Goal: Find specific page/section: Find specific page/section

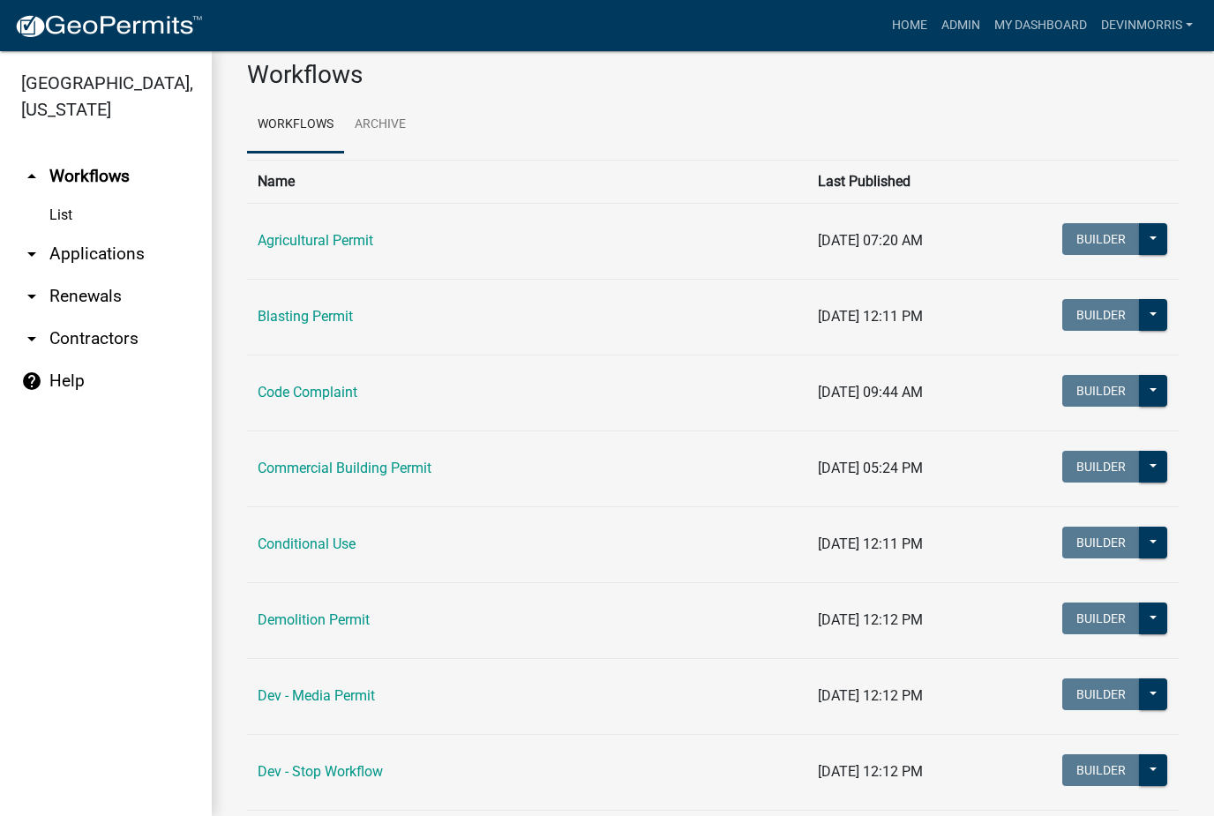
scroll to position [22, 0]
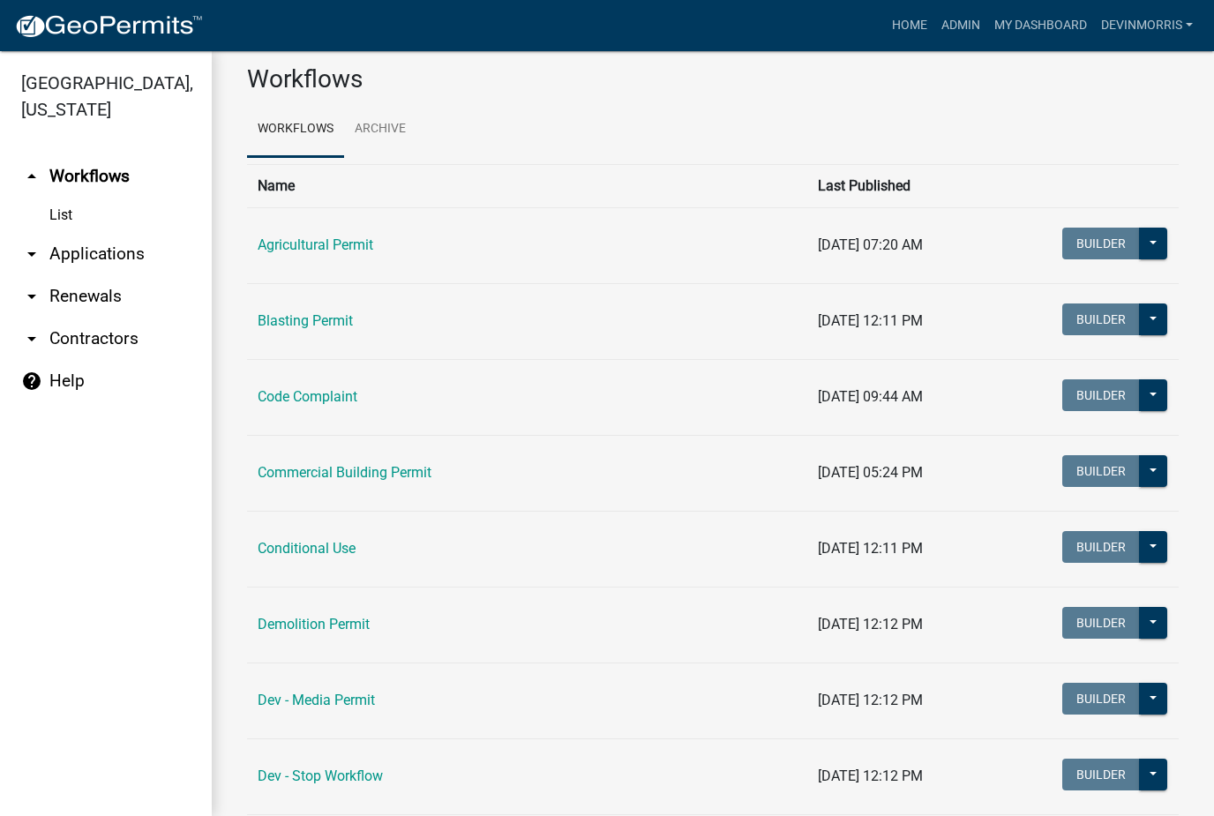
click at [390, 465] on link "Commercial Building Permit" at bounding box center [345, 472] width 174 height 17
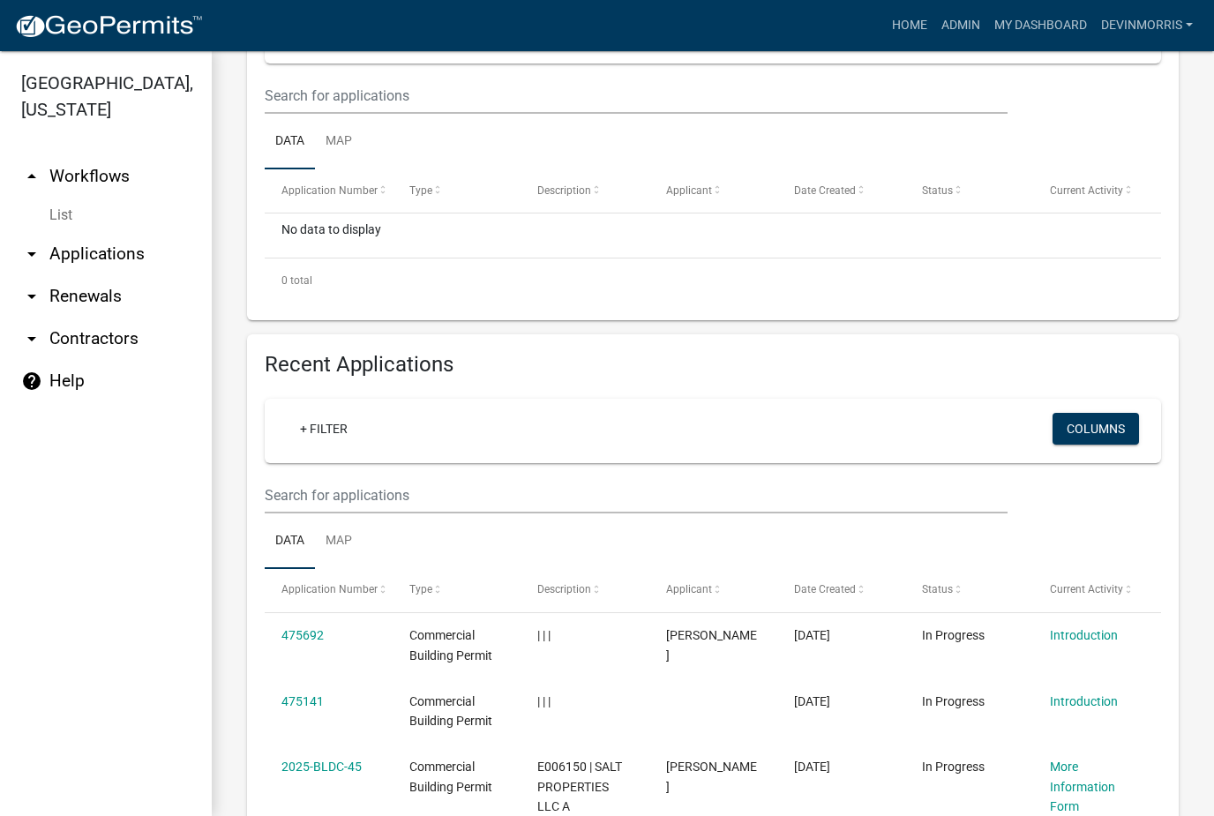
scroll to position [426, 0]
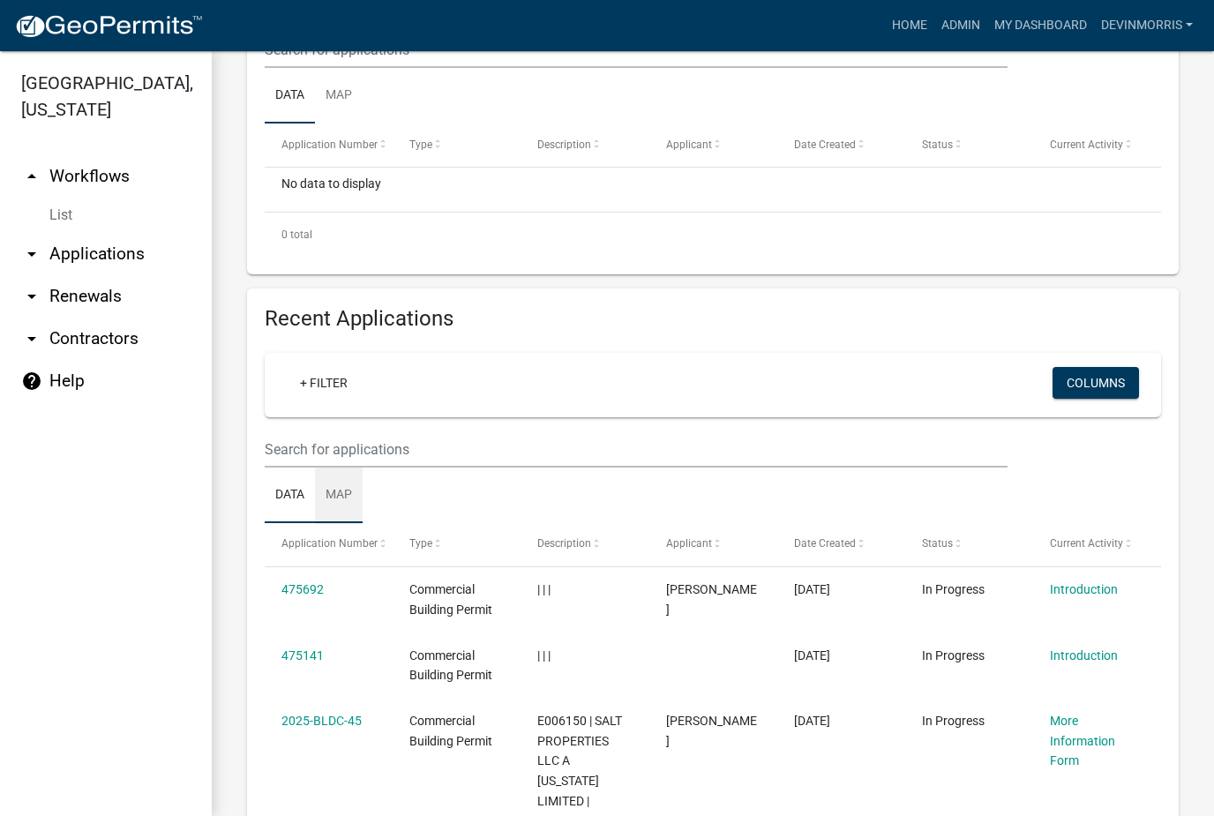
click at [349, 496] on link "Map" at bounding box center [339, 496] width 48 height 56
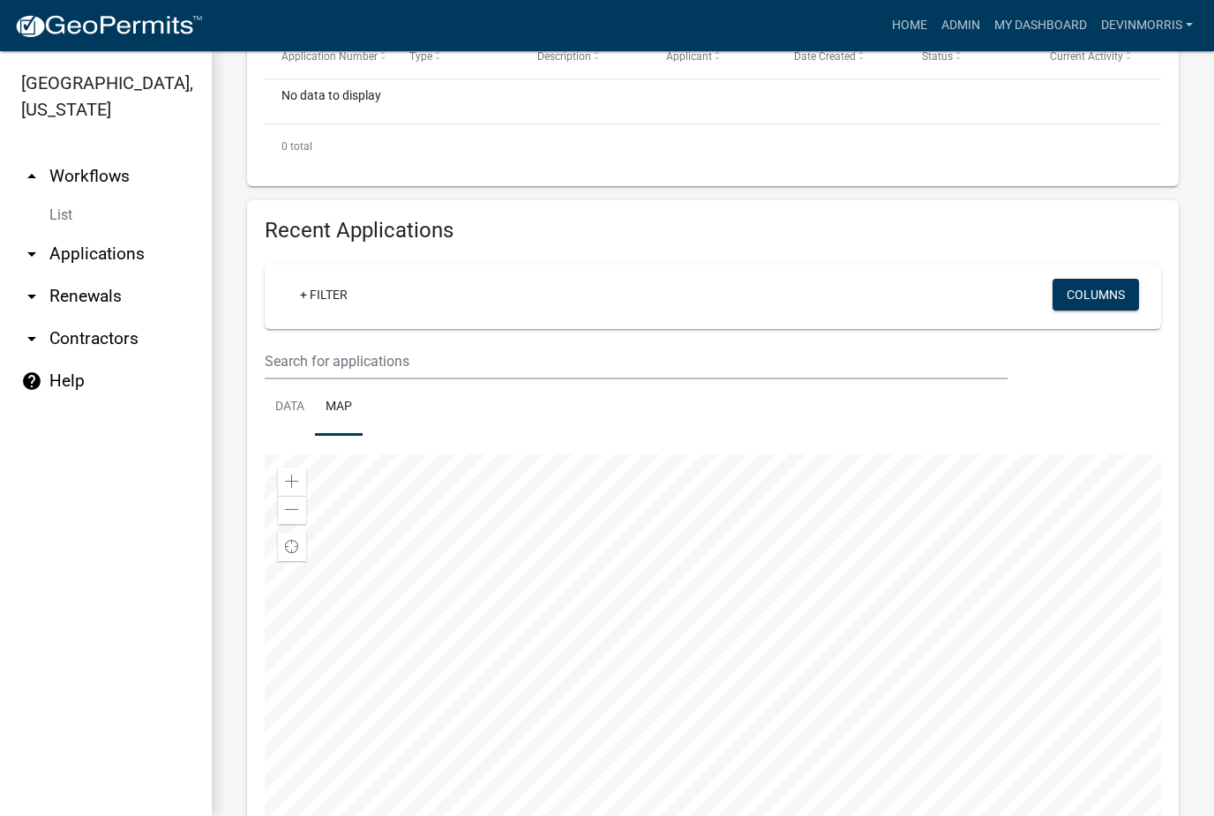
scroll to position [575, 0]
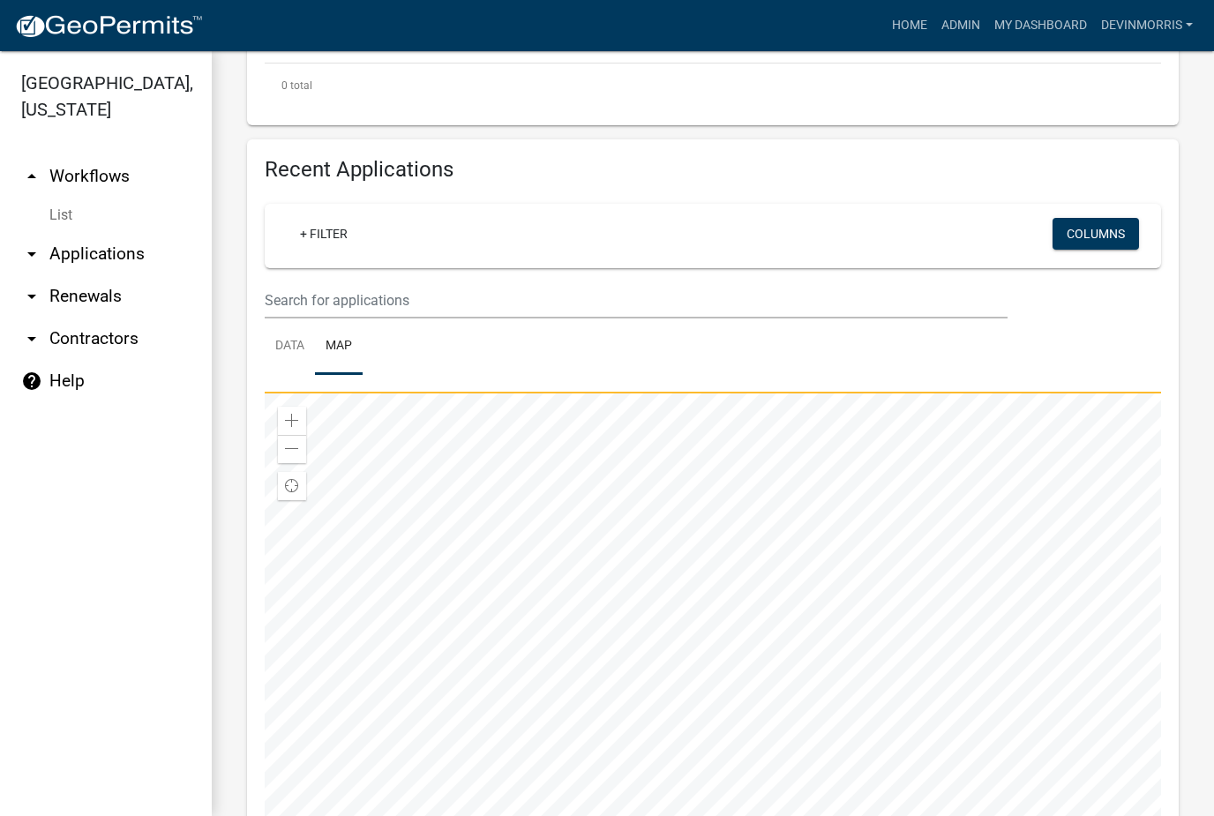
click at [292, 487] on span "Find my location" at bounding box center [292, 486] width 14 height 14
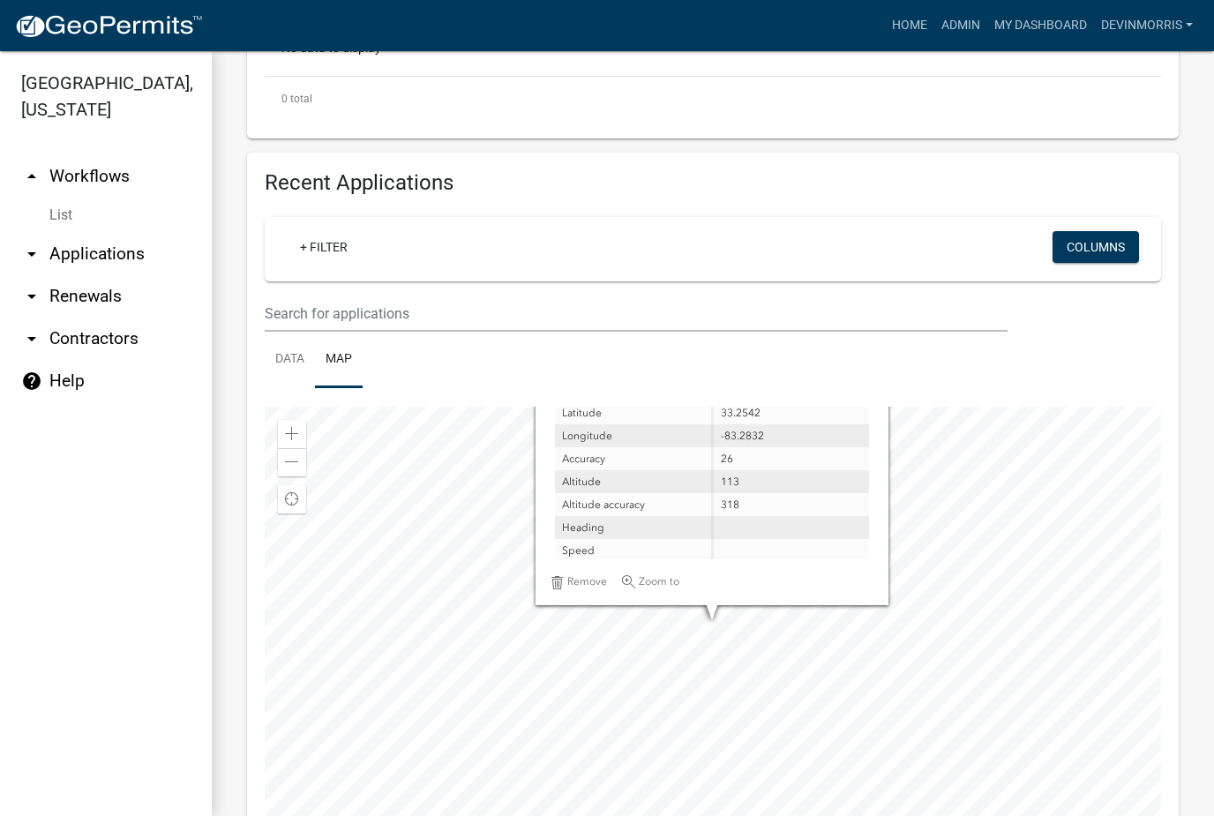
scroll to position [584, 0]
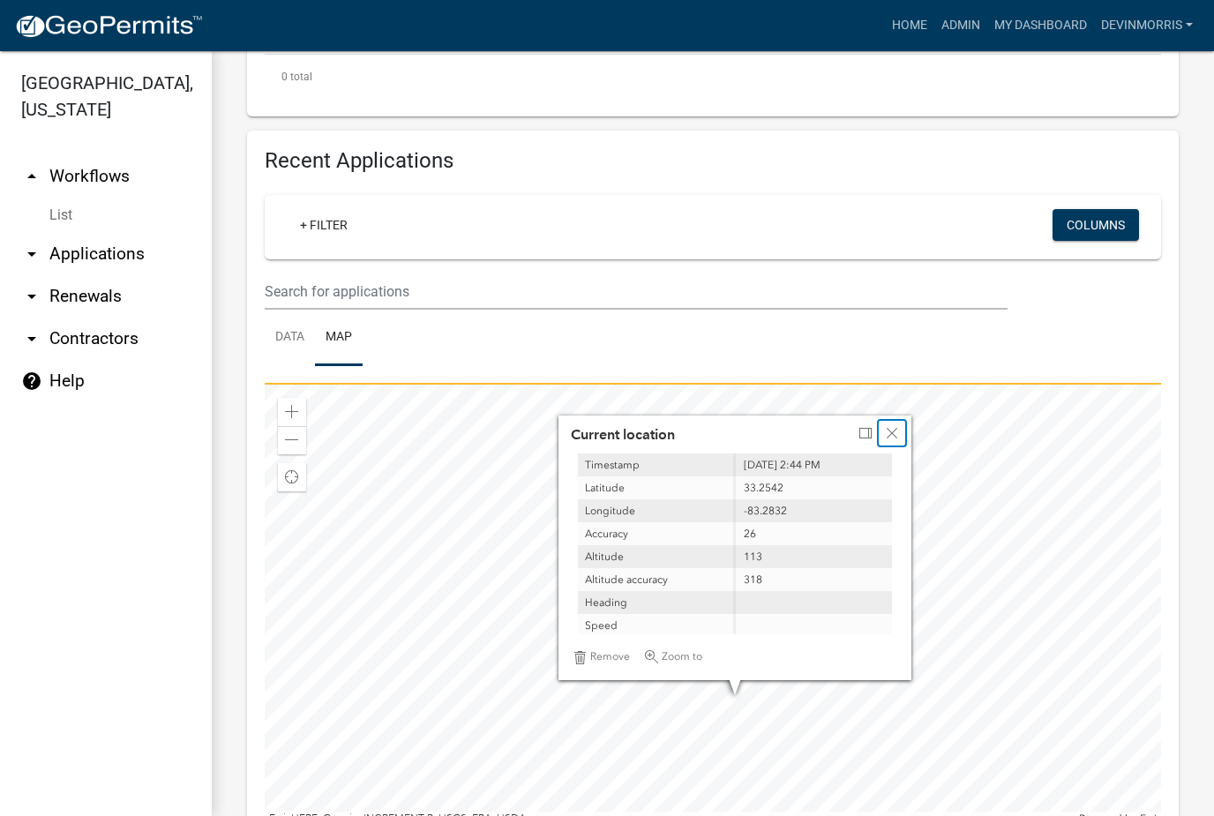
click at [898, 431] on span "Close" at bounding box center [892, 433] width 14 height 14
